Goal: Information Seeking & Learning: Understand process/instructions

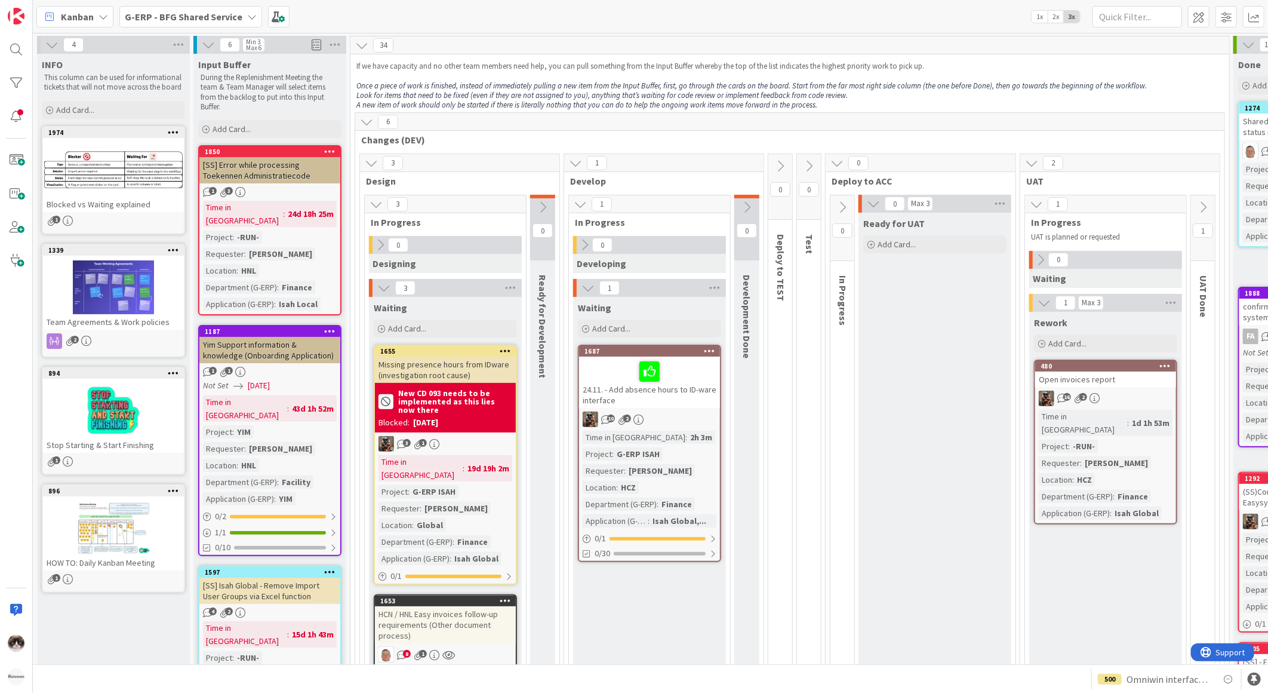
click at [223, 19] on b "G-ERP - BFG Shared Service" at bounding box center [184, 17] width 118 height 12
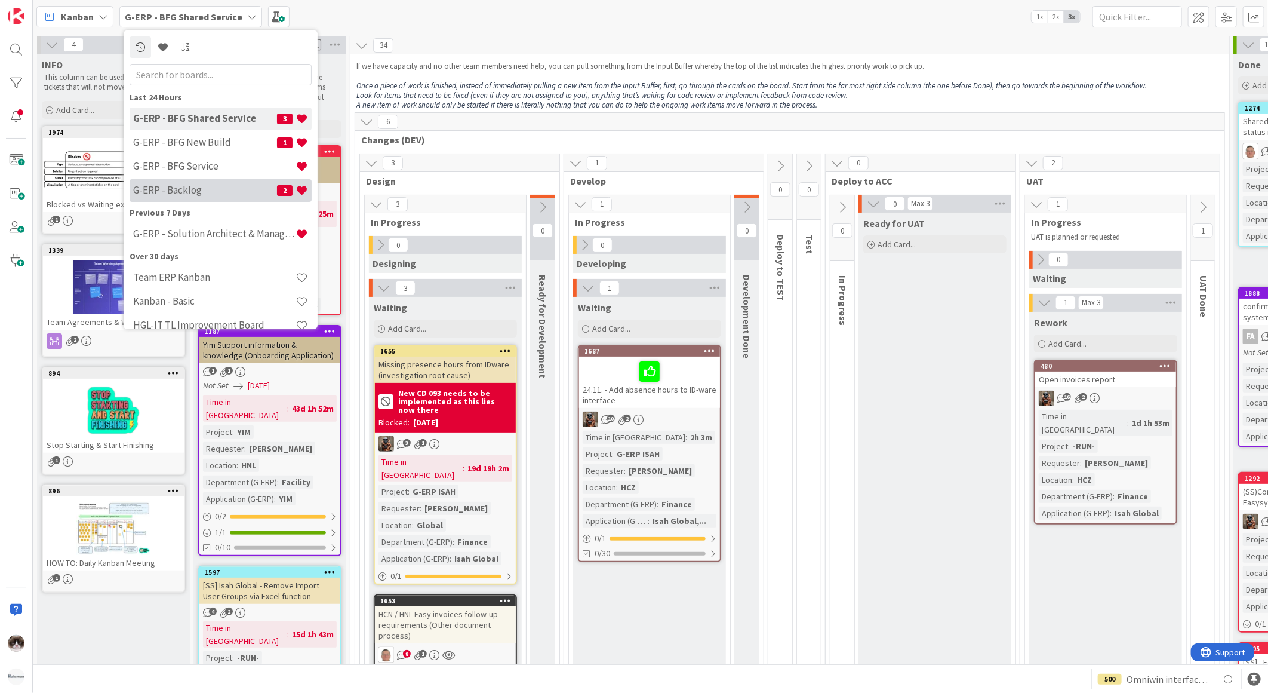
click at [215, 185] on h4 "G-ERP - Backlog" at bounding box center [205, 190] width 144 height 12
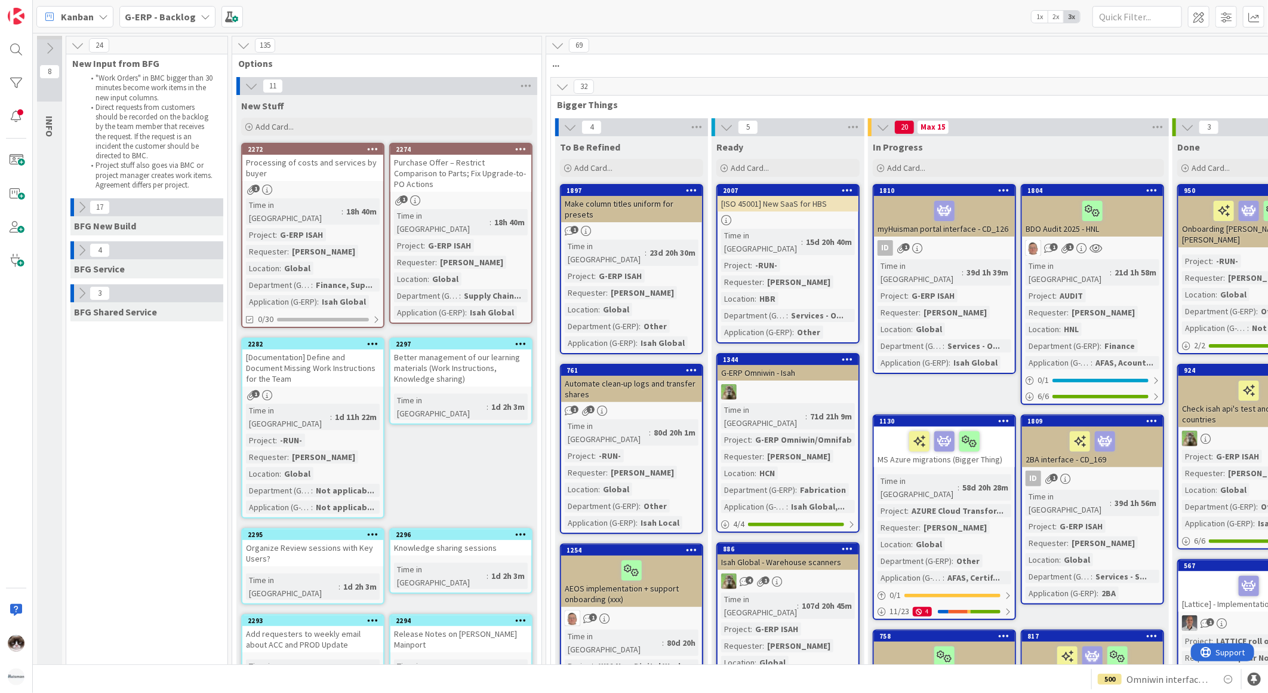
click at [357, 236] on div "Time in Column : 18h 40m Project : G-ERP ISAH Requester : [PERSON_NAME] Locatio…" at bounding box center [313, 253] width 134 height 110
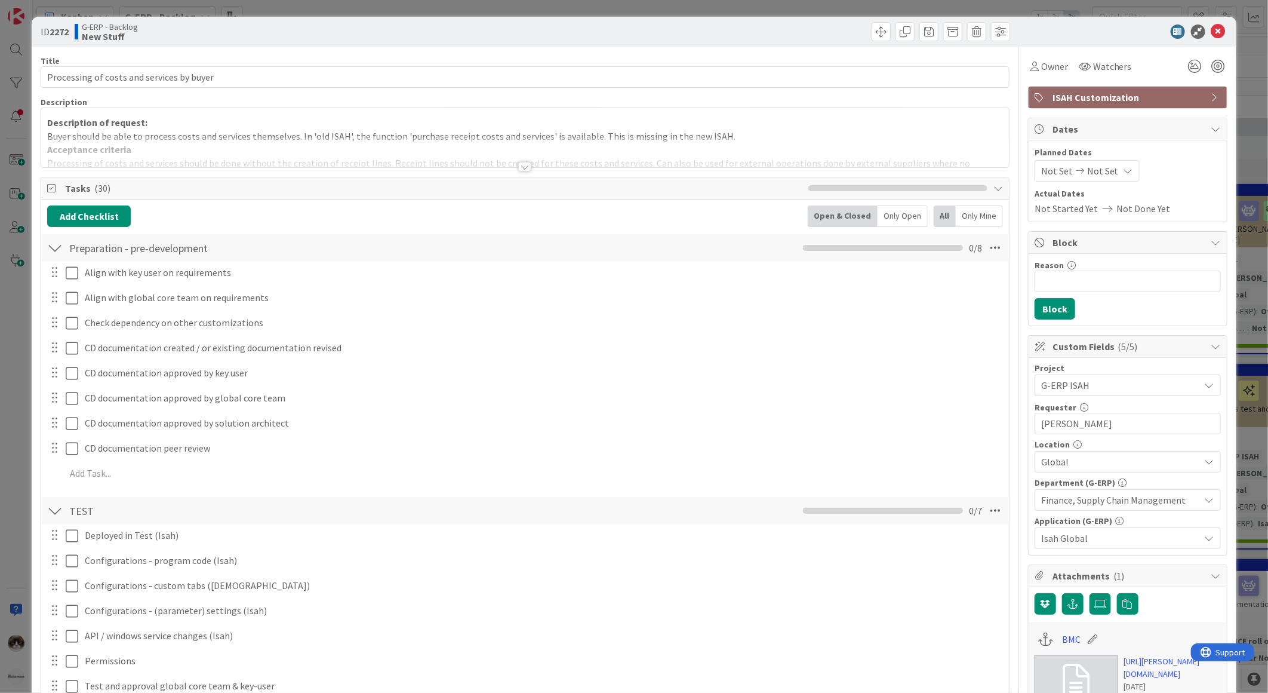
click at [519, 171] on div at bounding box center [524, 167] width 13 height 10
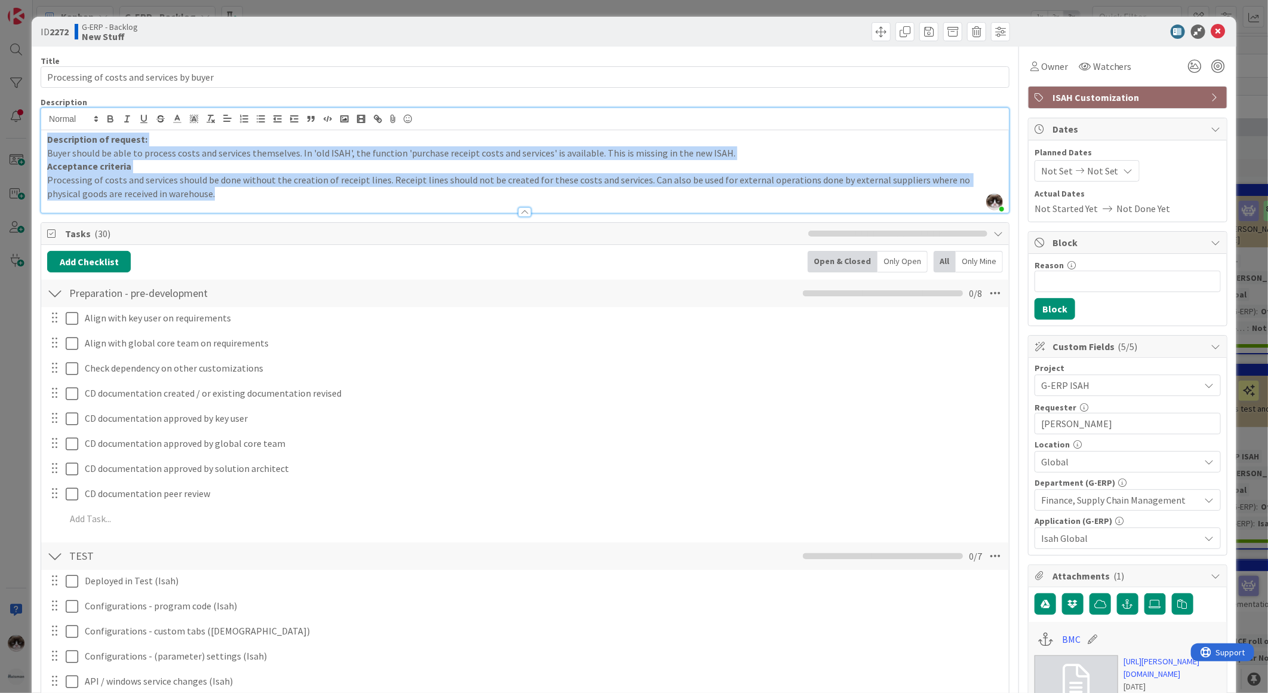
drag, startPoint x: 48, startPoint y: 141, endPoint x: 206, endPoint y: 195, distance: 167.1
click at [206, 195] on div "Description of request: Buyer should be able to process costs and services them…" at bounding box center [525, 171] width 968 height 82
click at [160, 178] on p "Processing of costs and services should be done without the creation of receipt…" at bounding box center [525, 186] width 956 height 27
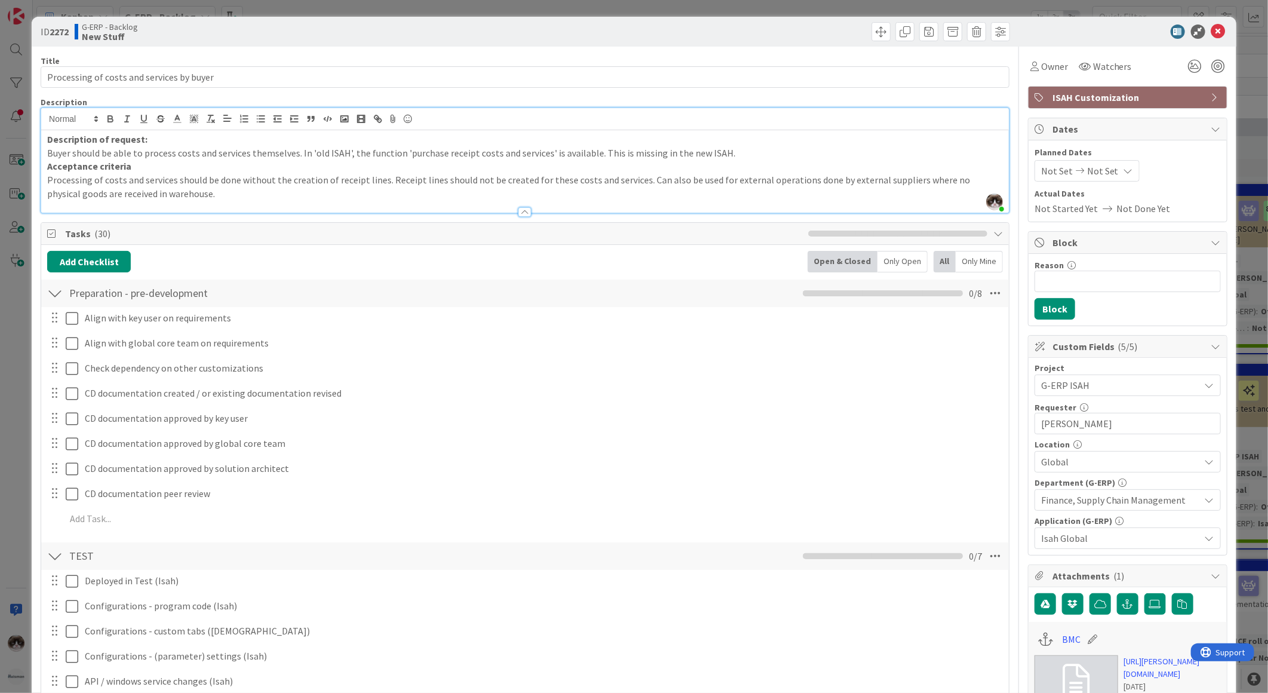
click at [153, 170] on p "Acceptance criteria" at bounding box center [525, 166] width 956 height 14
click at [176, 141] on p "Description of request:" at bounding box center [525, 140] width 956 height 14
click at [164, 162] on p "Acceptance criteria:" at bounding box center [525, 166] width 956 height 14
click at [1211, 37] on icon at bounding box center [1218, 31] width 14 height 14
